Goal: Task Accomplishment & Management: Use online tool/utility

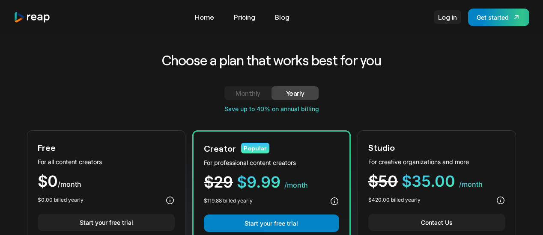
click at [443, 18] on link "Log in" at bounding box center [447, 17] width 27 height 14
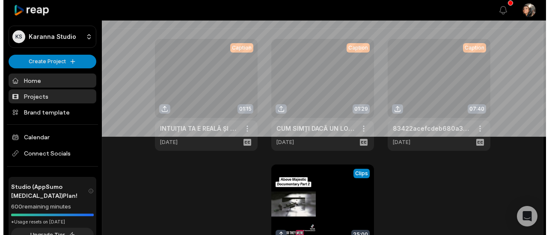
scroll to position [43, 0]
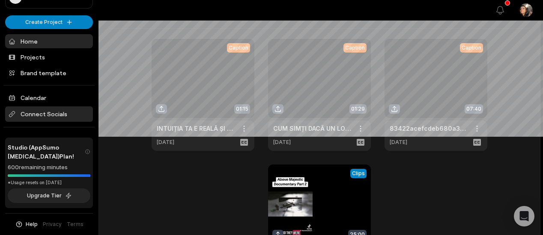
click at [60, 110] on span "Connect Socials" at bounding box center [49, 114] width 88 height 15
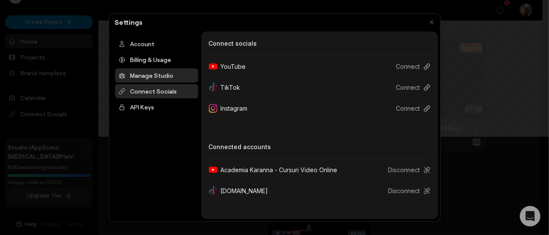
click at [151, 76] on div "Manage Studio" at bounding box center [156, 75] width 83 height 14
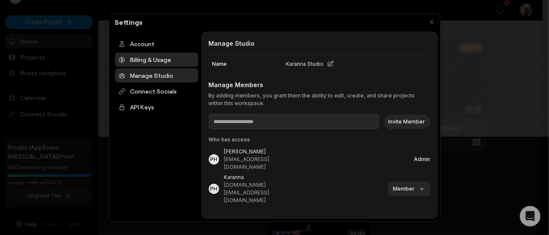
click at [148, 59] on div "Billing & Usage" at bounding box center [156, 60] width 83 height 14
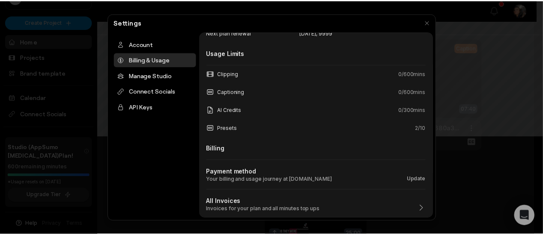
scroll to position [0, 0]
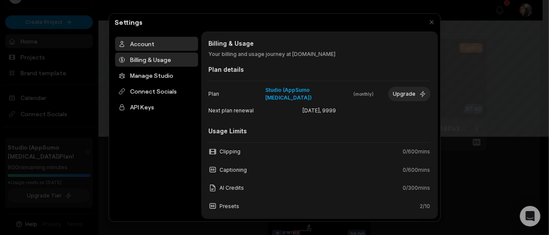
click at [138, 45] on div "Account" at bounding box center [156, 44] width 83 height 14
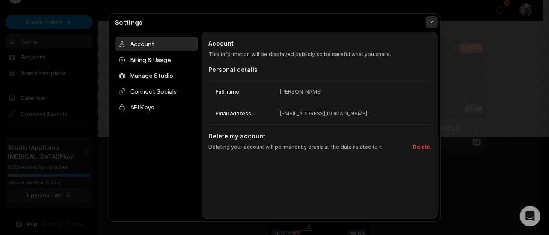
click at [431, 22] on button "button" at bounding box center [432, 22] width 12 height 12
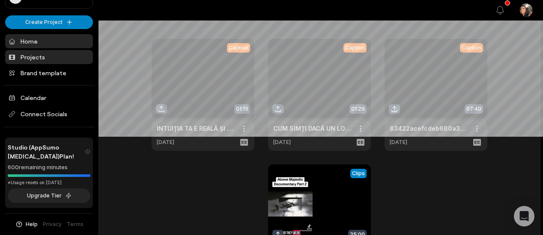
click at [40, 53] on link "Projects" at bounding box center [49, 57] width 88 height 14
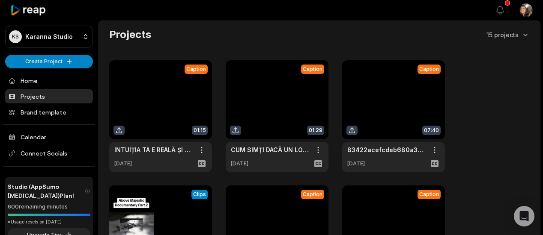
scroll to position [43, 0]
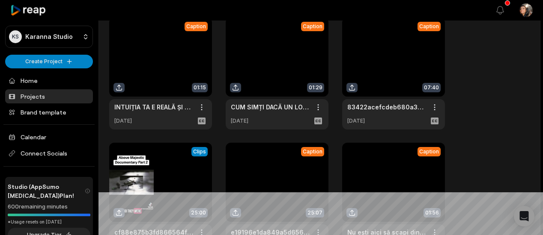
click at [166, 59] on link at bounding box center [160, 74] width 103 height 112
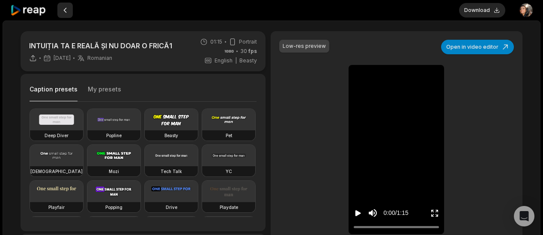
click at [68, 12] on button at bounding box center [64, 10] width 15 height 15
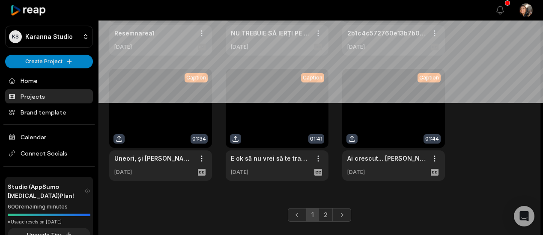
scroll to position [389, 0]
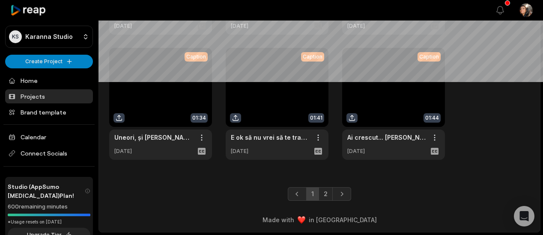
click at [182, 87] on link at bounding box center [160, 104] width 103 height 112
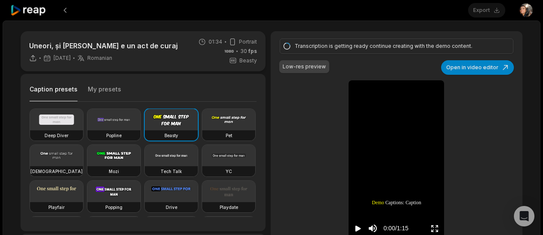
type input "**"
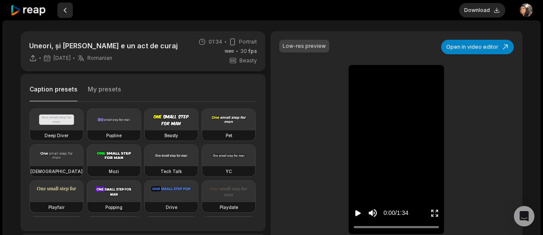
click at [62, 10] on button at bounding box center [64, 10] width 15 height 15
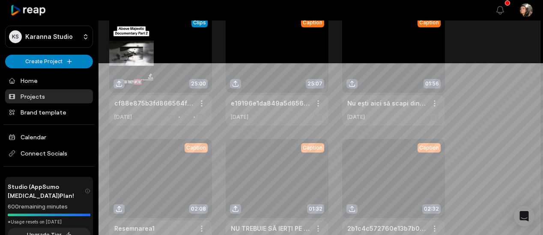
scroll to position [89, 0]
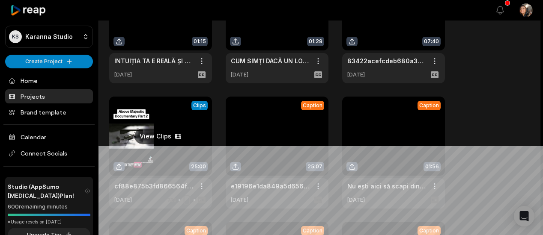
click at [150, 137] on link at bounding box center [160, 153] width 103 height 112
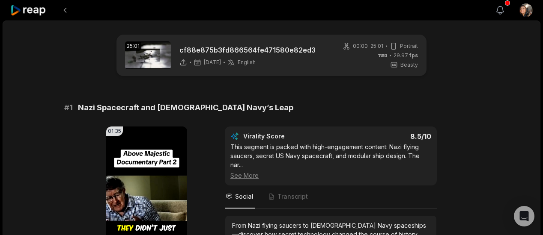
click at [502, 11] on icon "button" at bounding box center [500, 10] width 10 height 10
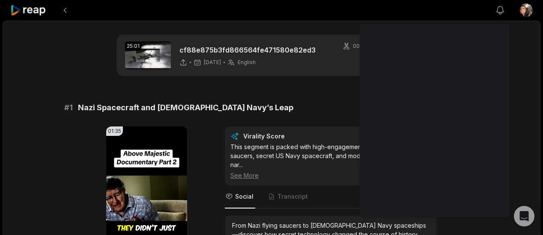
click at [502, 11] on icon "button" at bounding box center [500, 10] width 10 height 10
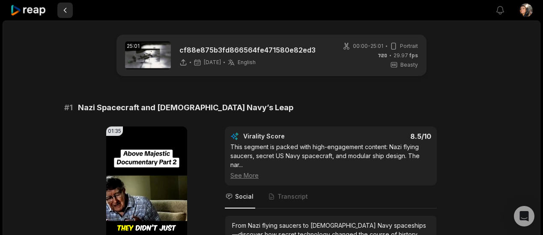
click at [66, 10] on button at bounding box center [64, 10] width 15 height 15
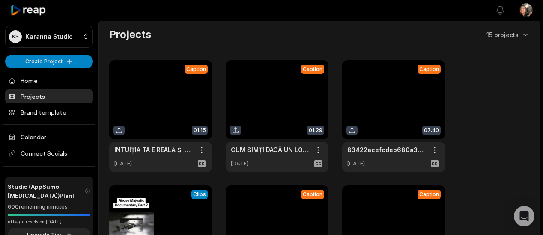
scroll to position [89, 0]
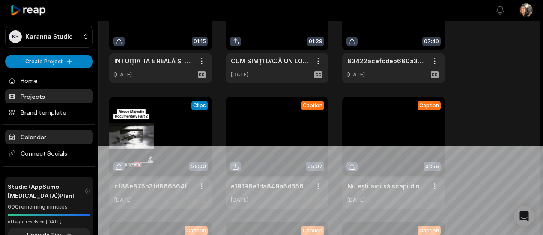
click at [42, 133] on link "Calendar" at bounding box center [49, 137] width 88 height 14
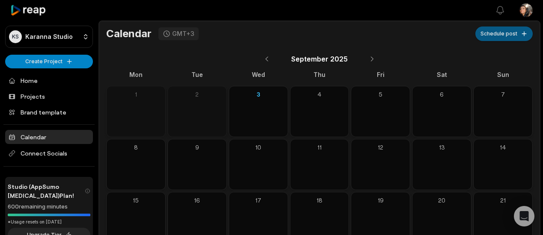
click at [501, 36] on button "Schedule post" at bounding box center [503, 34] width 57 height 15
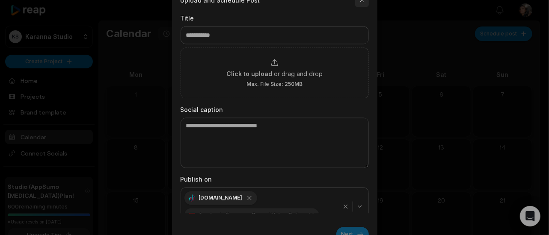
click at [362, 2] on button "button" at bounding box center [362, 1] width 14 height 14
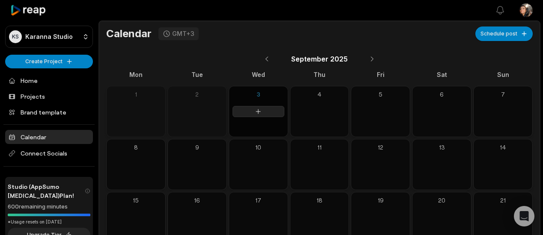
click at [258, 114] on icon at bounding box center [258, 111] width 7 height 7
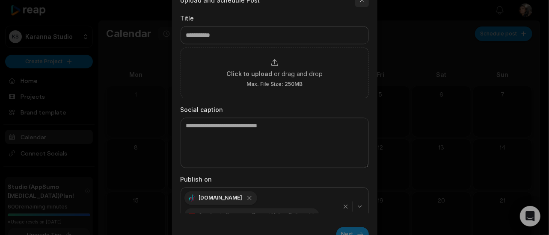
click at [362, 1] on button "button" at bounding box center [362, 1] width 14 height 14
